Goal: Information Seeking & Learning: Learn about a topic

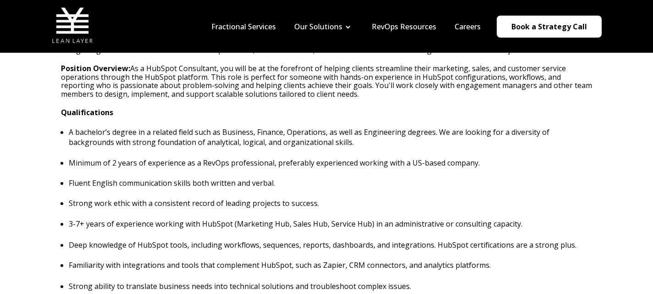
scroll to position [183, 0]
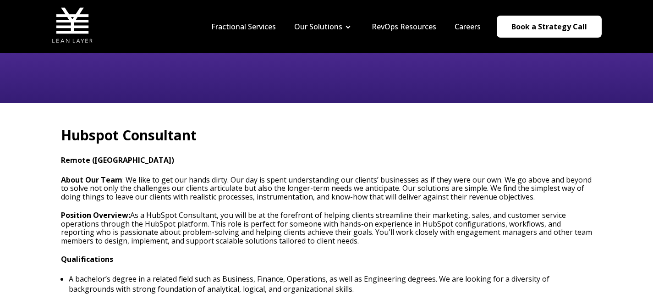
click at [258, 132] on h2 "Hubspot Consultant" at bounding box center [327, 135] width 532 height 19
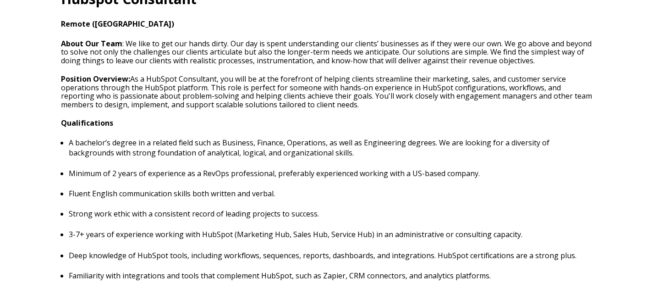
scroll to position [321, 0]
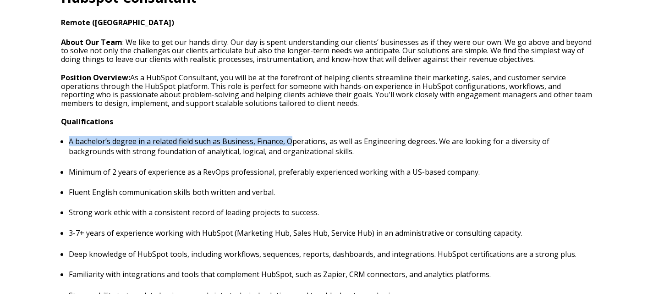
drag, startPoint x: 291, startPoint y: 145, endPoint x: 222, endPoint y: 136, distance: 70.3
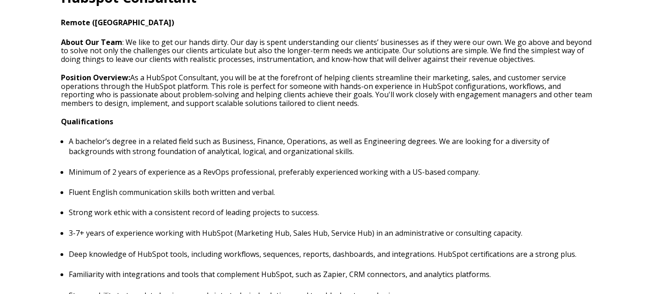
click at [349, 143] on p "A bachelor’s degree in a related field such as Business, Finance, Operations, a…" at bounding box center [330, 146] width 523 height 20
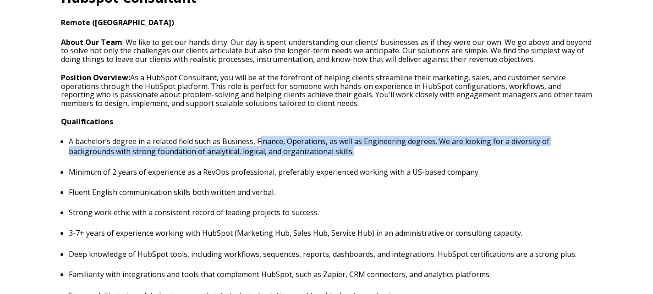
drag, startPoint x: 310, startPoint y: 150, endPoint x: 257, endPoint y: 148, distance: 53.2
click at [259, 145] on p "A bachelor’s degree in a related field such as Business, Finance, Operations, a…" at bounding box center [330, 146] width 523 height 20
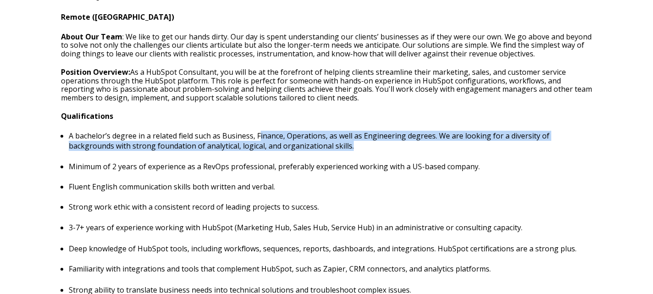
scroll to position [367, 0]
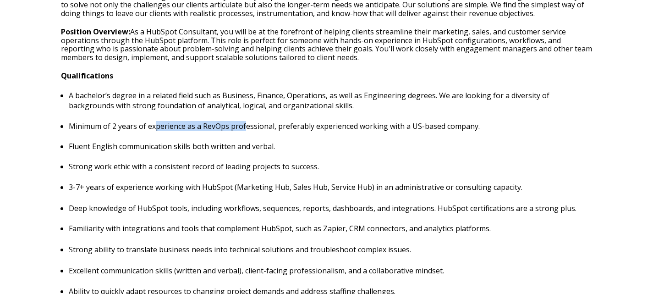
drag, startPoint x: 155, startPoint y: 129, endPoint x: 246, endPoint y: 126, distance: 91.2
click at [246, 126] on p "Minimum of 2 years of experience as a RevOps professional, preferably experienc…" at bounding box center [330, 126] width 523 height 10
click at [206, 155] on ul "A bachelor’s degree in a related field such as Business, Finance, Operations, a…" at bounding box center [327, 141] width 532 height 102
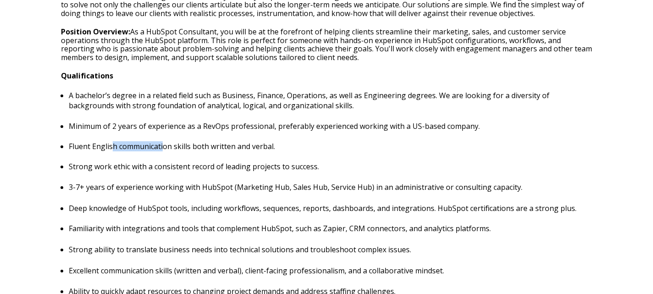
drag, startPoint x: 112, startPoint y: 147, endPoint x: 165, endPoint y: 144, distance: 52.3
click at [165, 144] on p "Fluent English communication skills both written and verbal." at bounding box center [330, 146] width 523 height 10
click at [142, 184] on p "3-7+ years of experience working with HubSpot (Marketing Hub, Sales Hub, Servic…" at bounding box center [330, 187] width 523 height 10
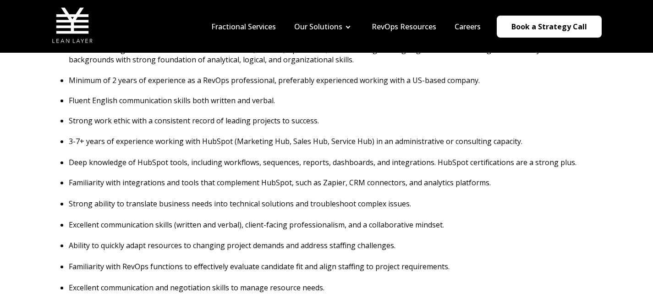
scroll to position [0, 0]
